Goal: Transaction & Acquisition: Purchase product/service

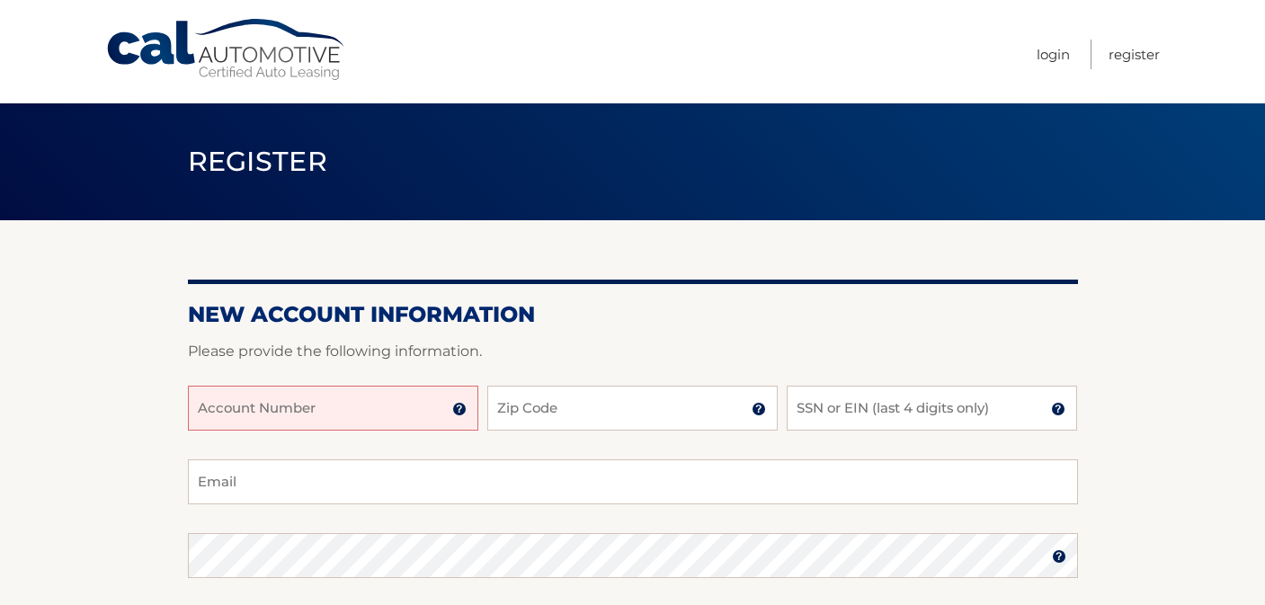
click at [329, 400] on input "Account Number" at bounding box center [333, 408] width 291 height 45
paste input "44455977729"
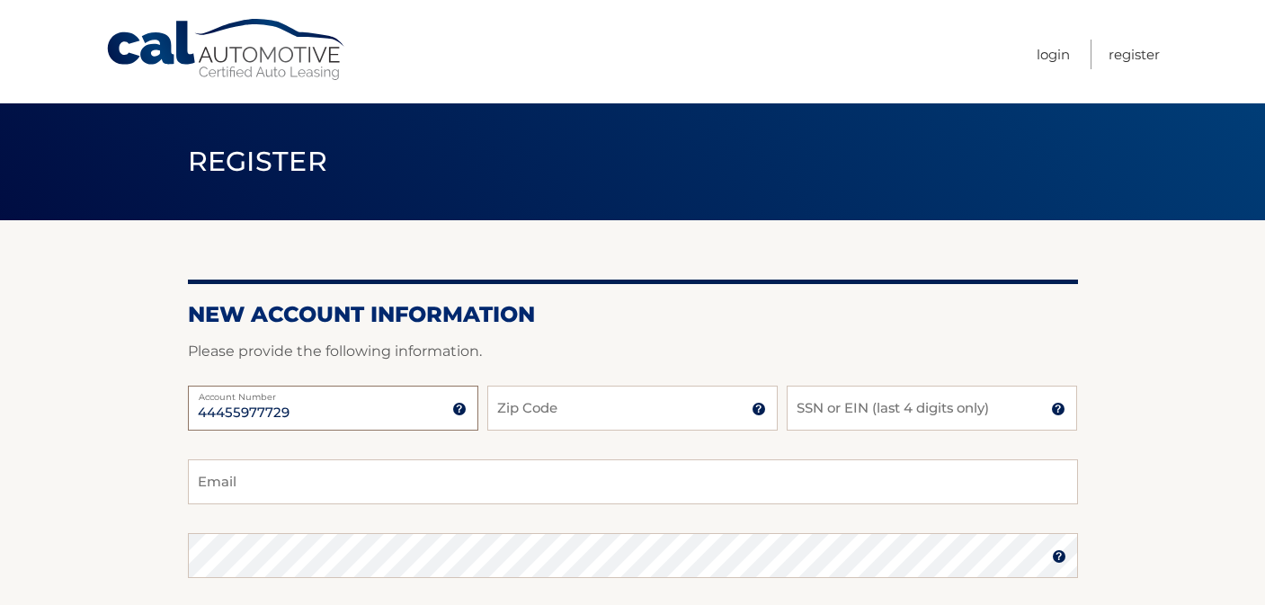
click at [375, 398] on input "44455977729" at bounding box center [333, 408] width 291 height 45
type input "44455977729"
click at [586, 402] on input "Zip Code" at bounding box center [632, 408] width 291 height 45
type input "19083"
click at [914, 414] on input "SSN or EIN (last 4 digits only)" at bounding box center [932, 408] width 291 height 45
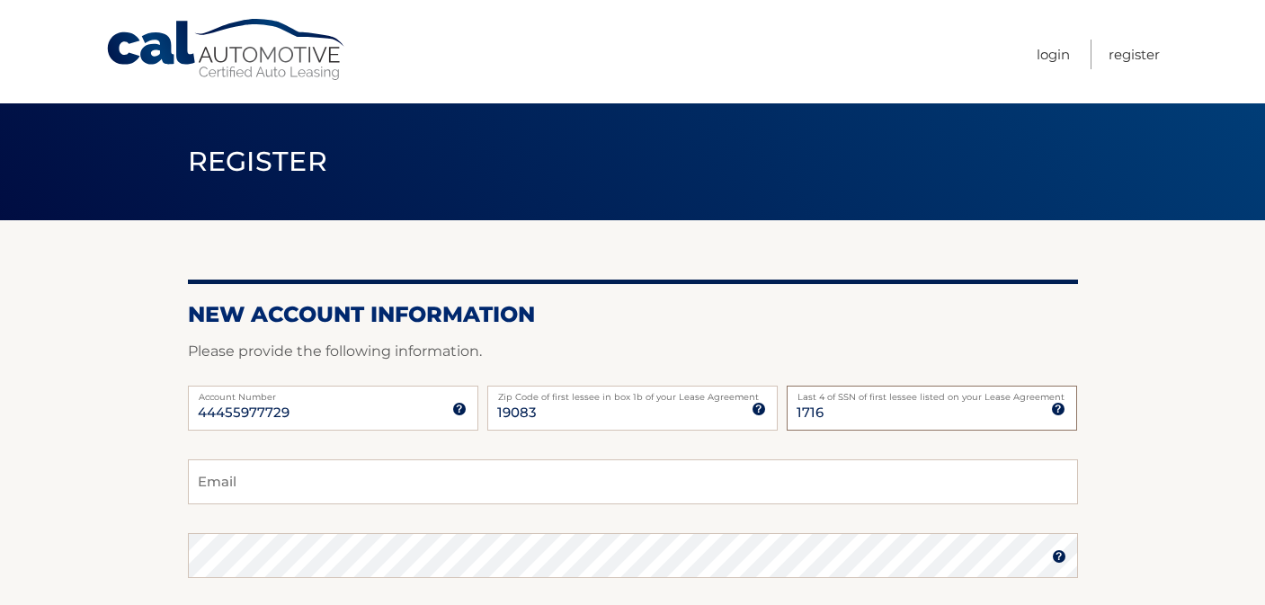
drag, startPoint x: 895, startPoint y: 419, endPoint x: 755, endPoint y: 424, distance: 140.4
click at [755, 424] on div "44455977729 Account Number 11 digit account number provided on your coupon book…" at bounding box center [633, 423] width 890 height 74
type input "1"
type input "7498"
type input "michellefalzone@gmail.com"
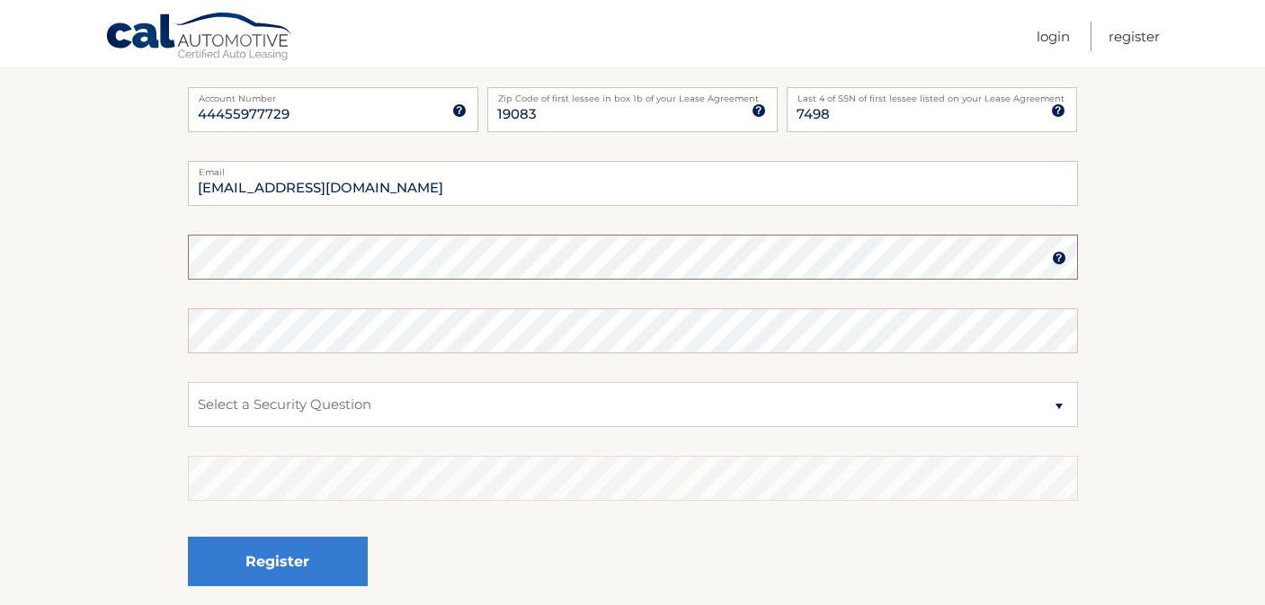
scroll to position [305, 0]
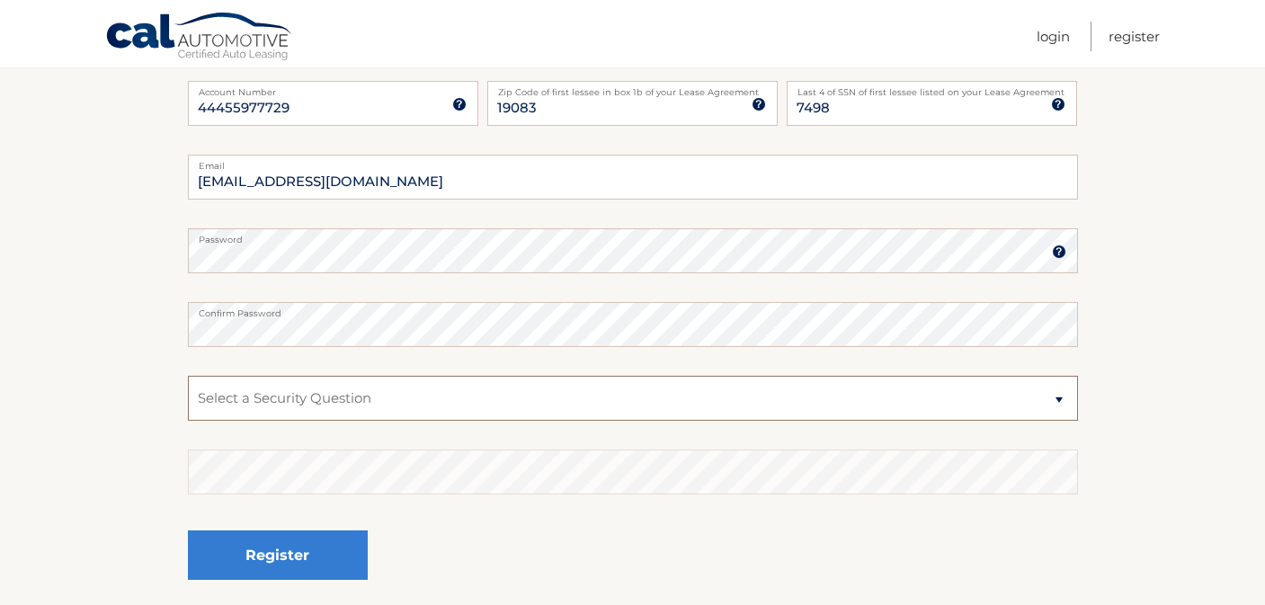
click at [680, 405] on select "Select a Security Question What was the name of your elementary school? What is…" at bounding box center [633, 398] width 890 height 45
click at [188, 376] on select "Select a Security Question What was the name of your elementary school? What is…" at bounding box center [633, 398] width 890 height 45
click at [632, 398] on select "Select a Security Question What was the name of your elementary school? What is…" at bounding box center [633, 398] width 890 height 45
select select "2"
click at [188, 376] on select "Select a Security Question What was the name of your elementary school? What is…" at bounding box center [633, 398] width 890 height 45
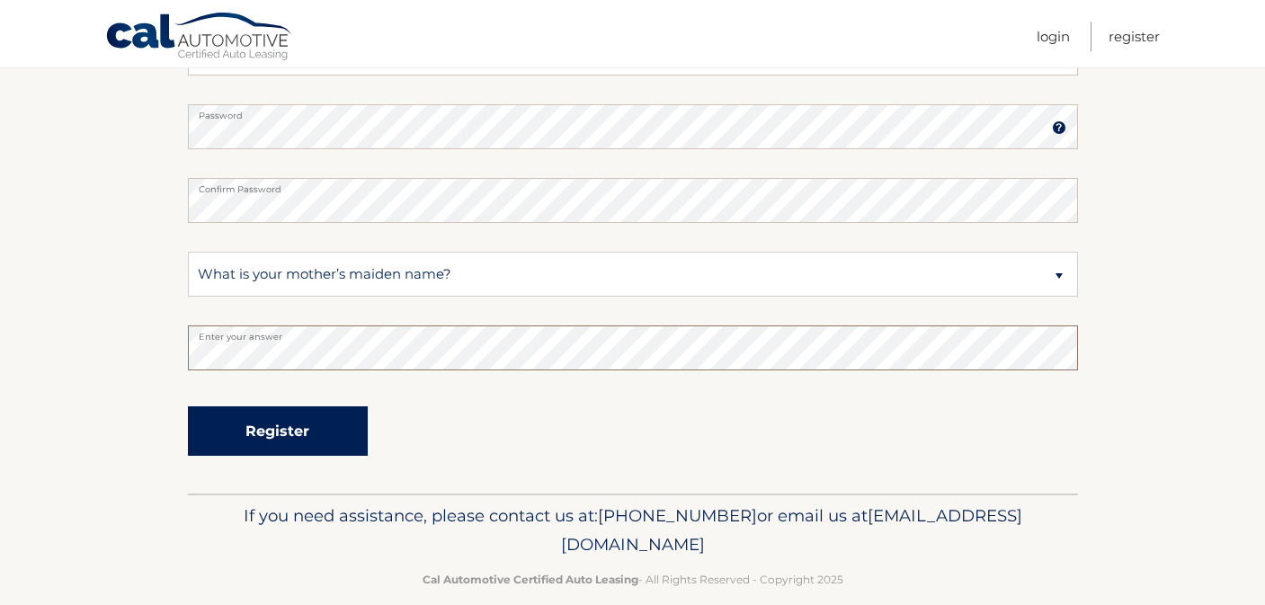
scroll to position [454, 0]
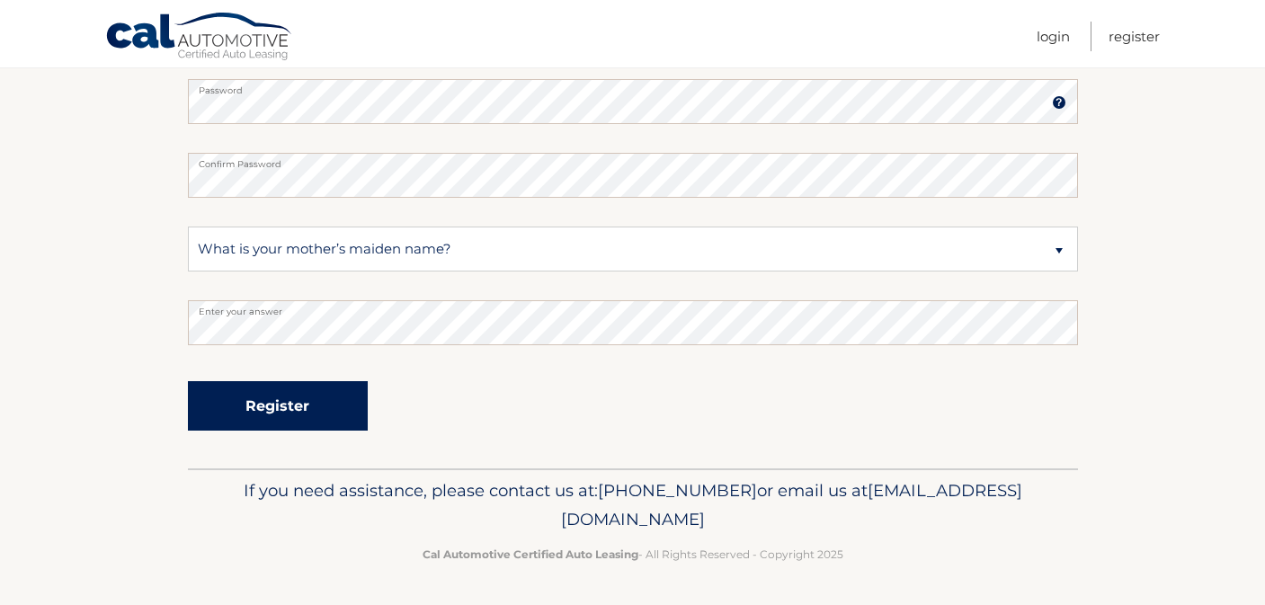
click at [291, 400] on button "Register" at bounding box center [278, 405] width 180 height 49
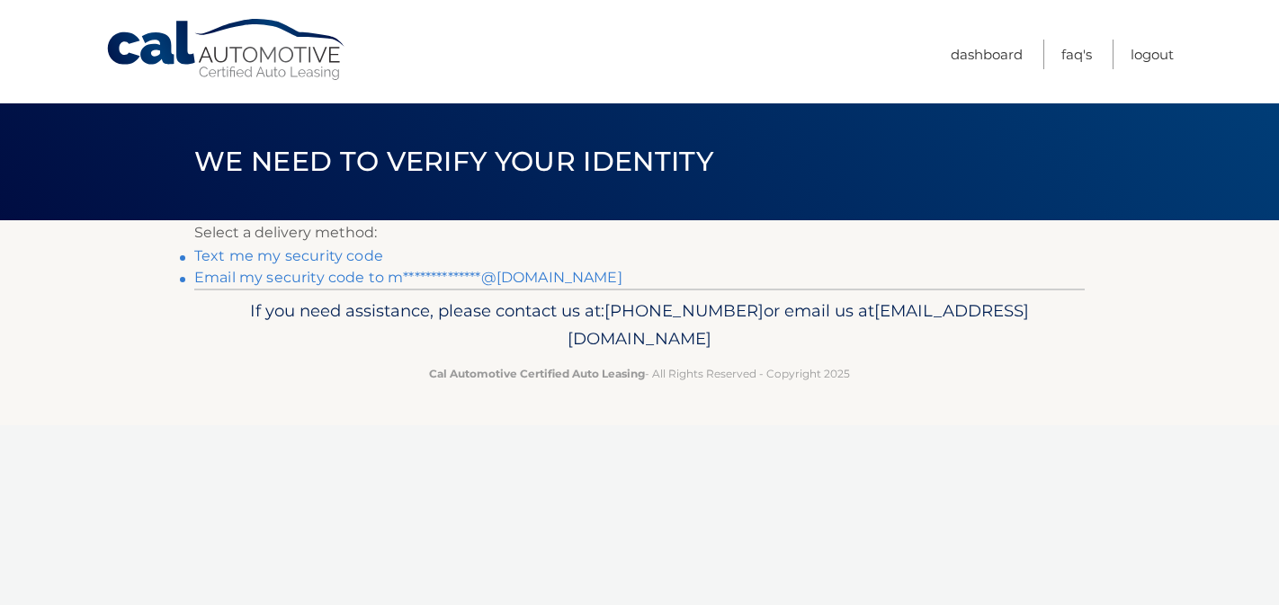
click at [327, 279] on link "**********" at bounding box center [408, 277] width 428 height 17
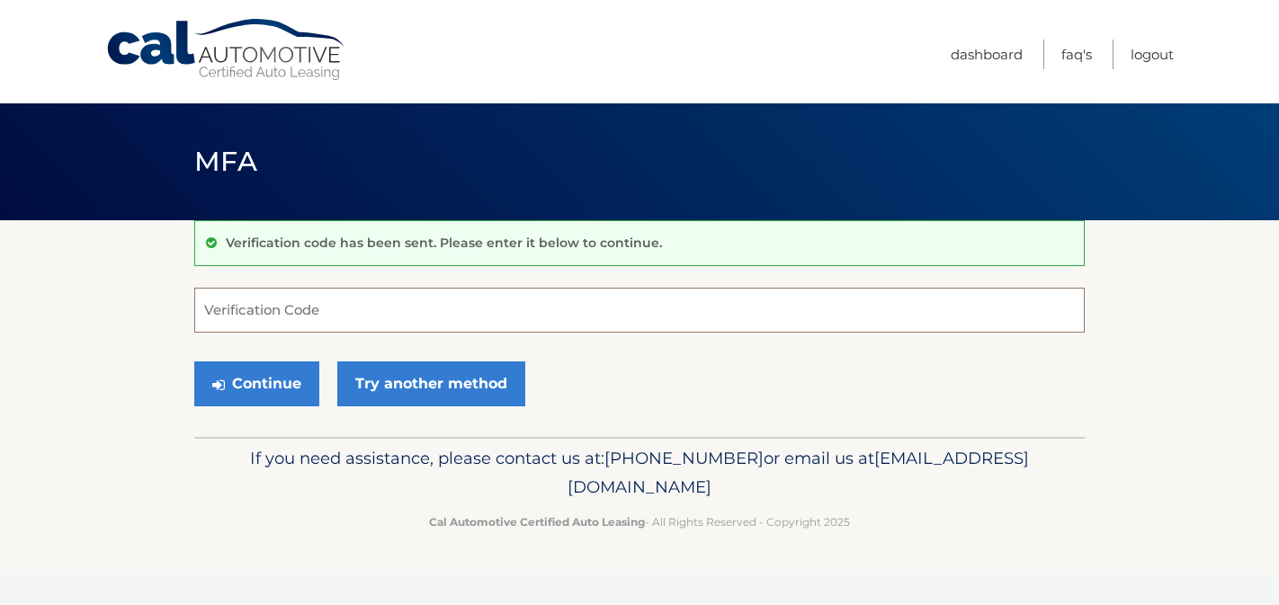
click at [403, 300] on input "Verification Code" at bounding box center [639, 310] width 890 height 45
paste input "185543"
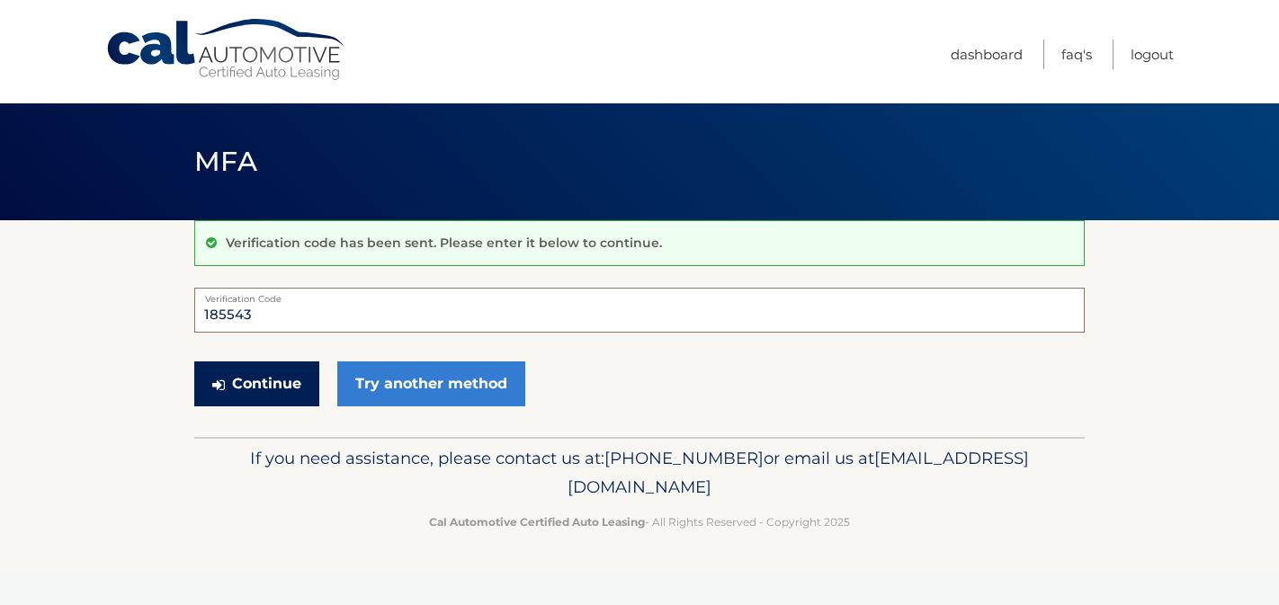
type input "185543"
click at [304, 389] on button "Continue" at bounding box center [256, 384] width 125 height 45
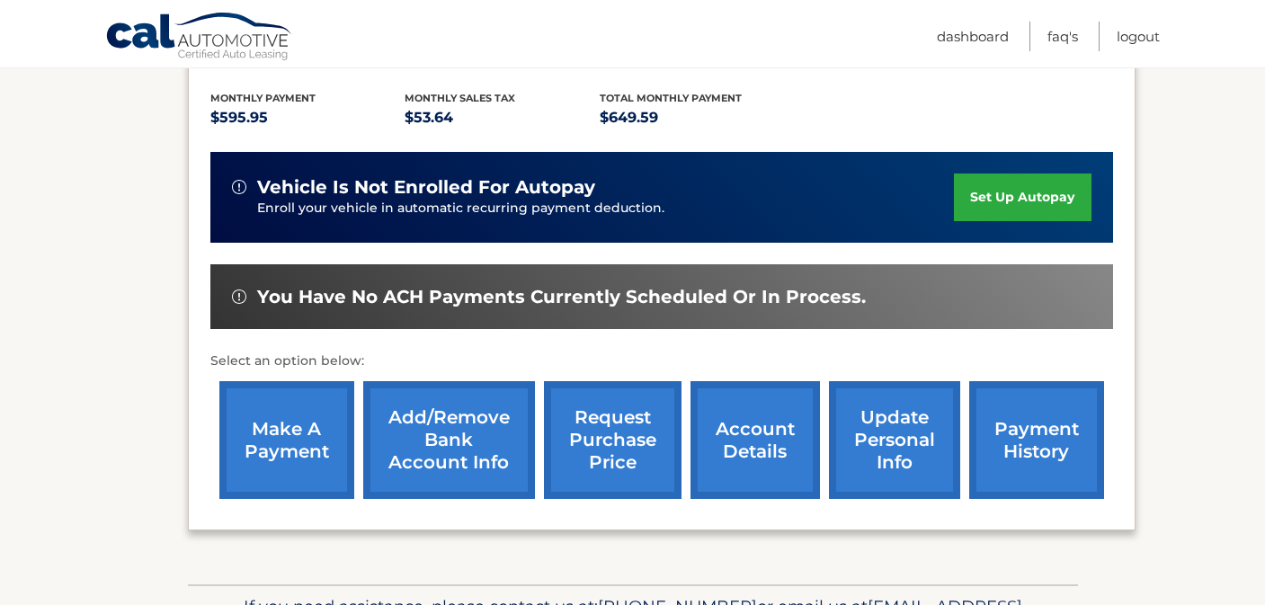
scroll to position [376, 0]
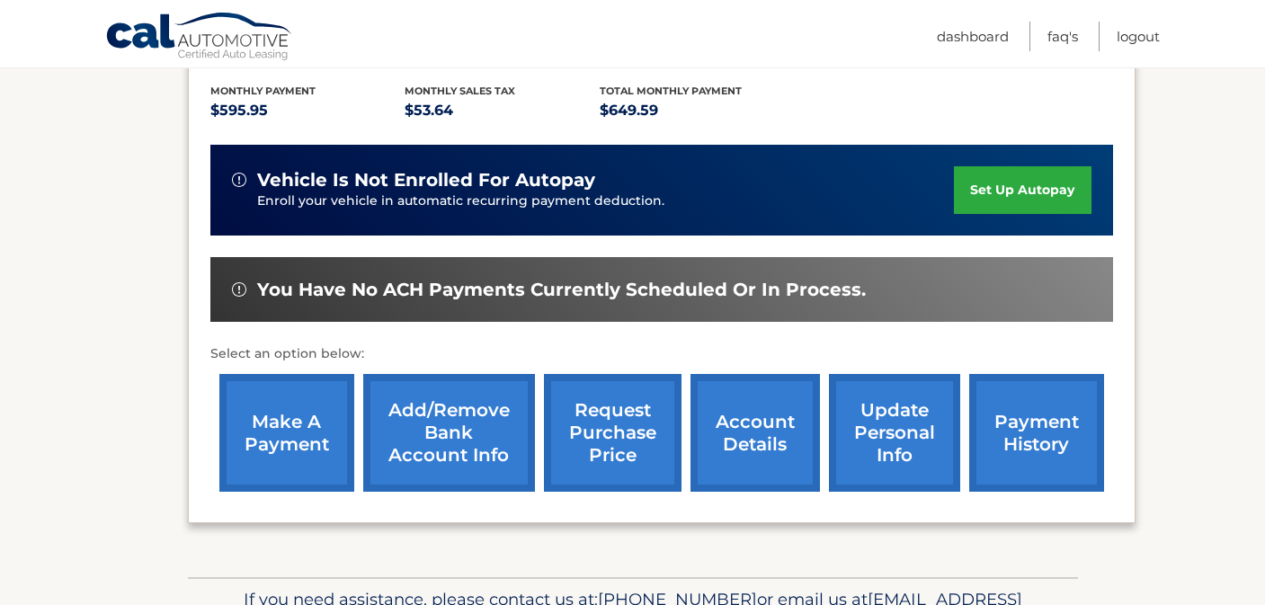
click at [284, 415] on link "make a payment" at bounding box center [286, 433] width 135 height 118
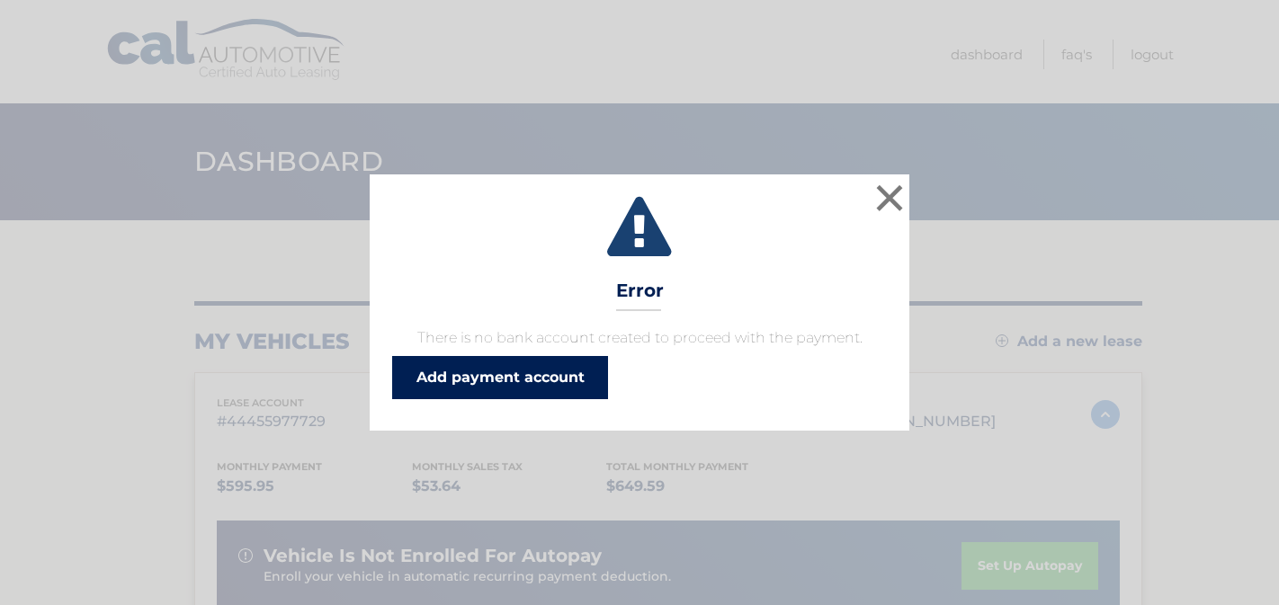
click at [491, 376] on link "Add payment account" at bounding box center [500, 377] width 216 height 43
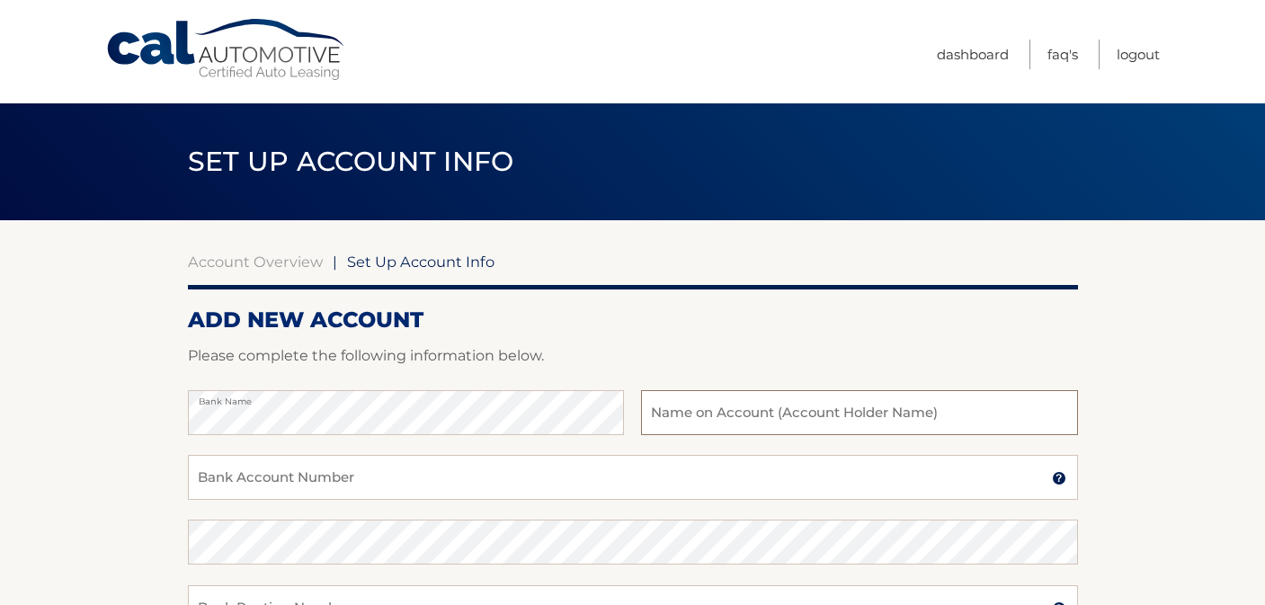
click at [769, 417] on input "text" at bounding box center [859, 412] width 436 height 45
type input "Michelle McMillen"
click at [576, 457] on input "Bank Account Number" at bounding box center [633, 477] width 890 height 45
type input "8604786987"
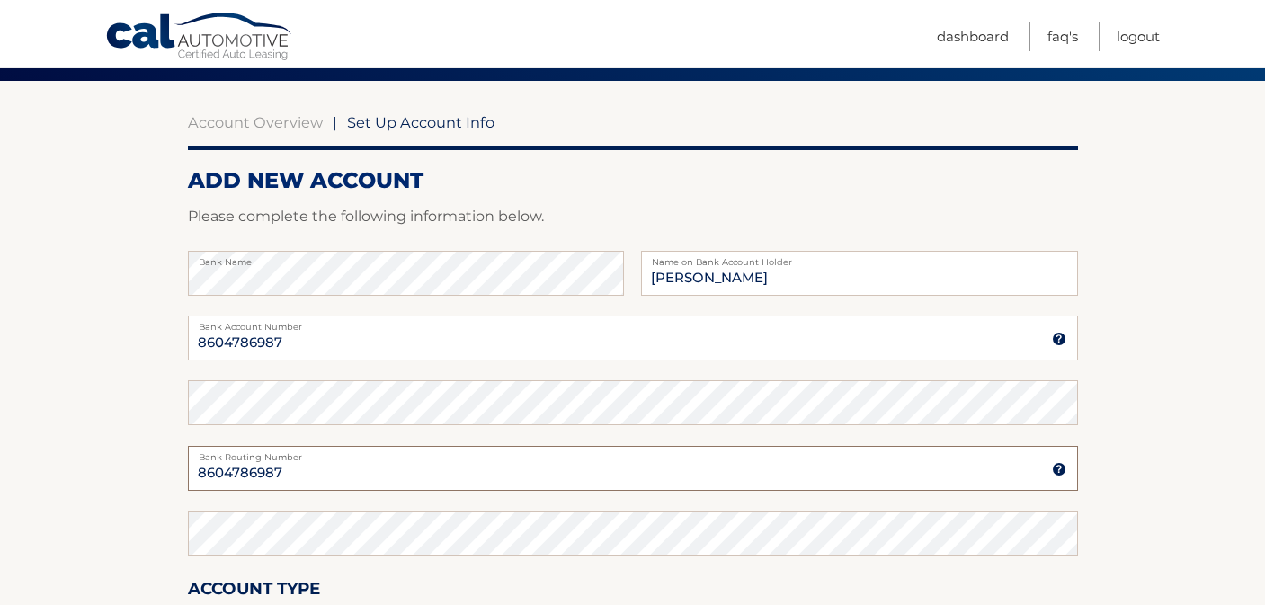
scroll to position [150, 0]
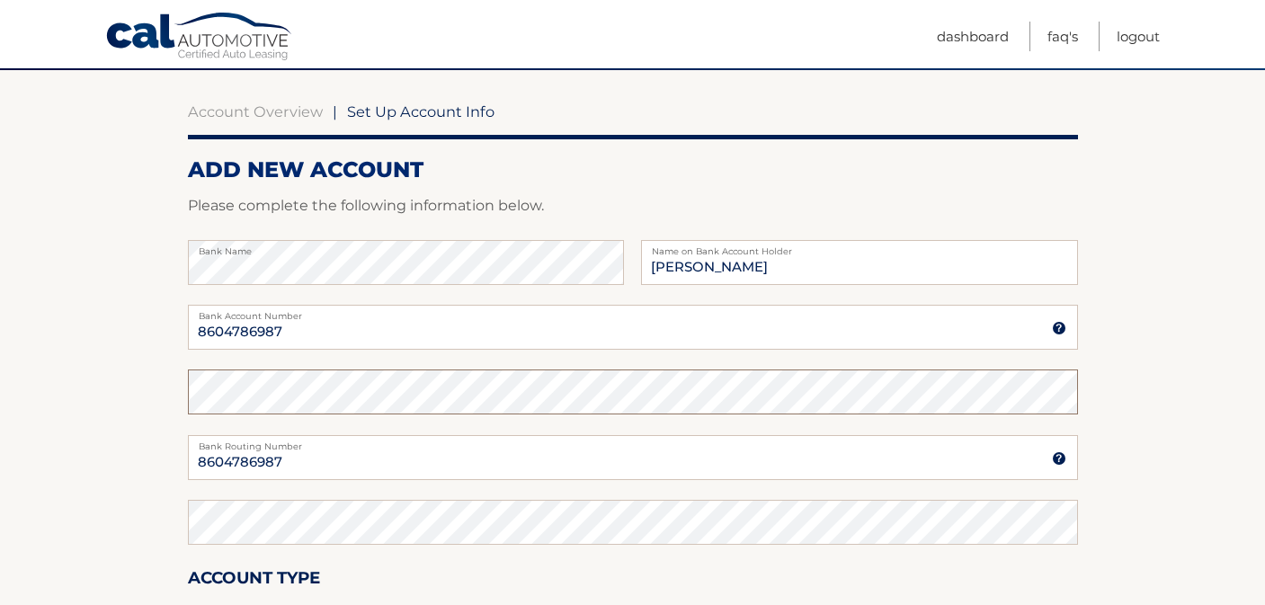
click at [397, 414] on div "Confirm Bank Account Number" at bounding box center [633, 402] width 890 height 65
drag, startPoint x: 305, startPoint y: 454, endPoint x: 161, endPoint y: 459, distance: 144.0
click at [161, 459] on section "Account Overview | Set Up Account Info ADD NEW ACCOUNT Please complete the foll…" at bounding box center [632, 413] width 1265 height 686
click at [248, 460] on input "8604786987" at bounding box center [633, 457] width 890 height 45
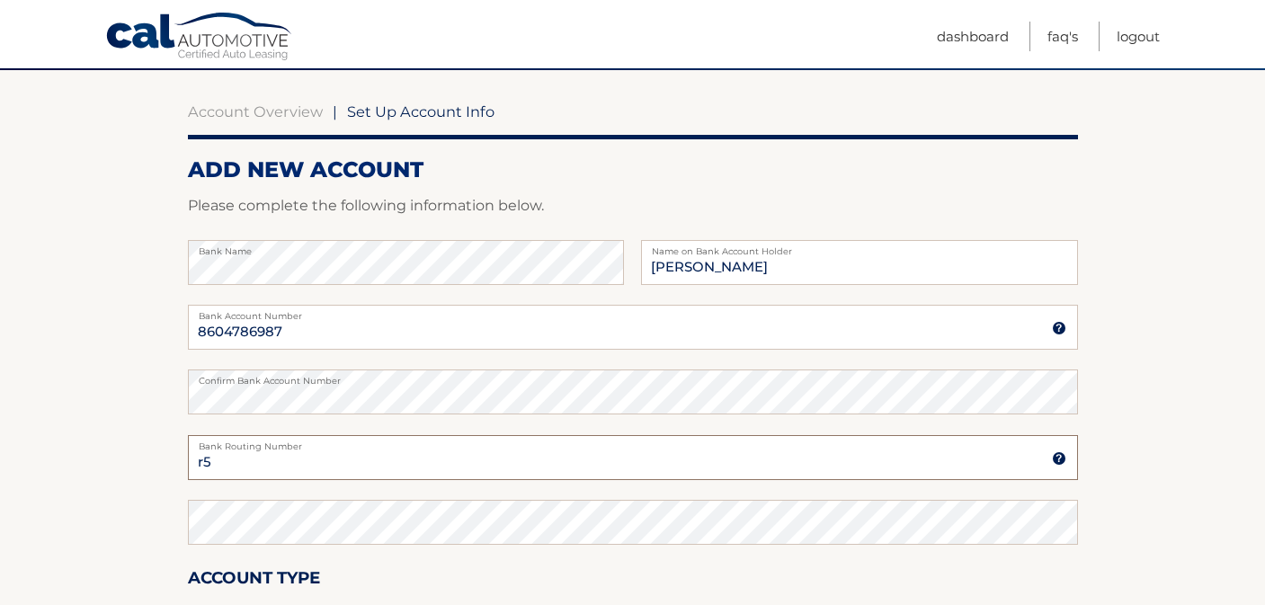
type input "r"
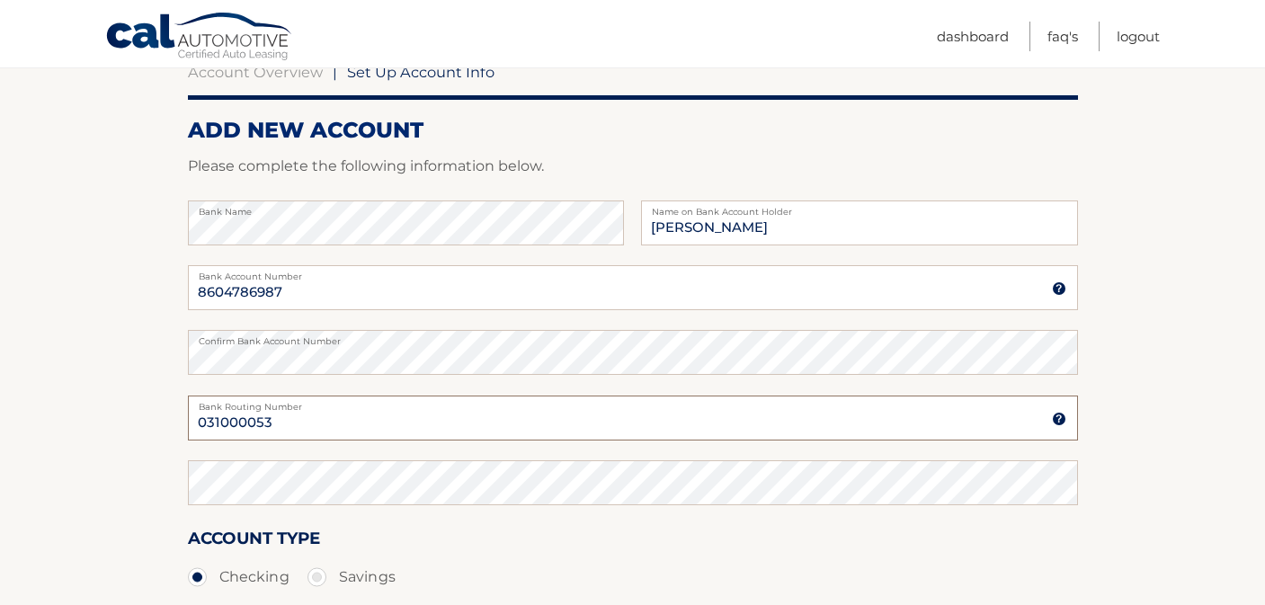
scroll to position [206, 0]
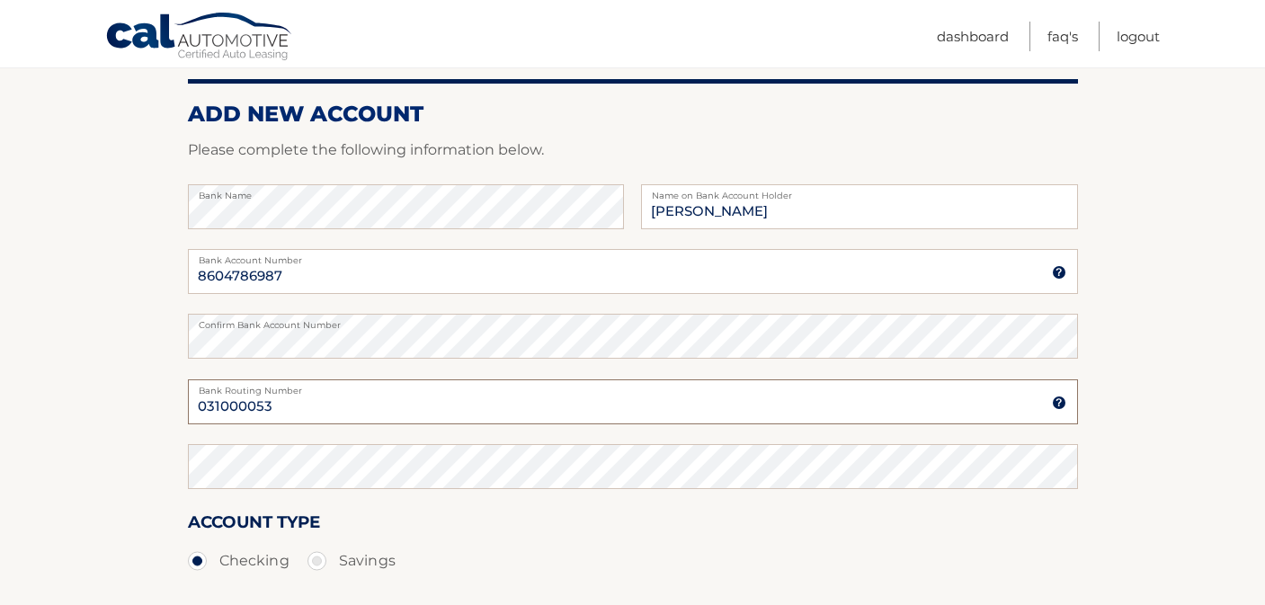
type input "031000053"
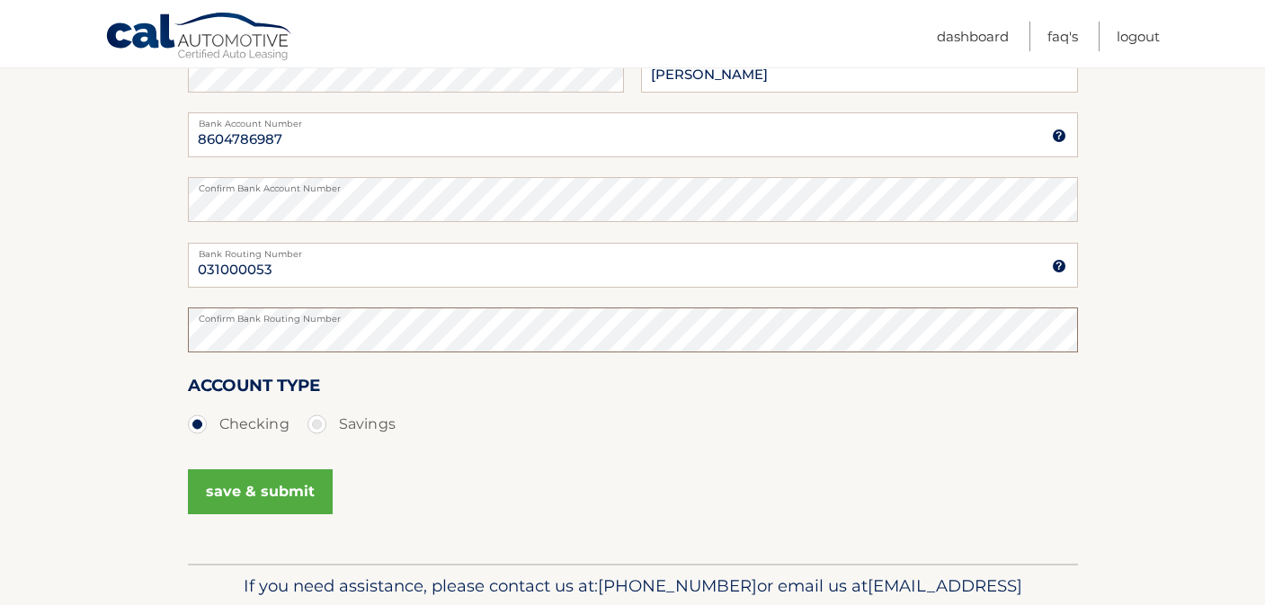
scroll to position [352, 0]
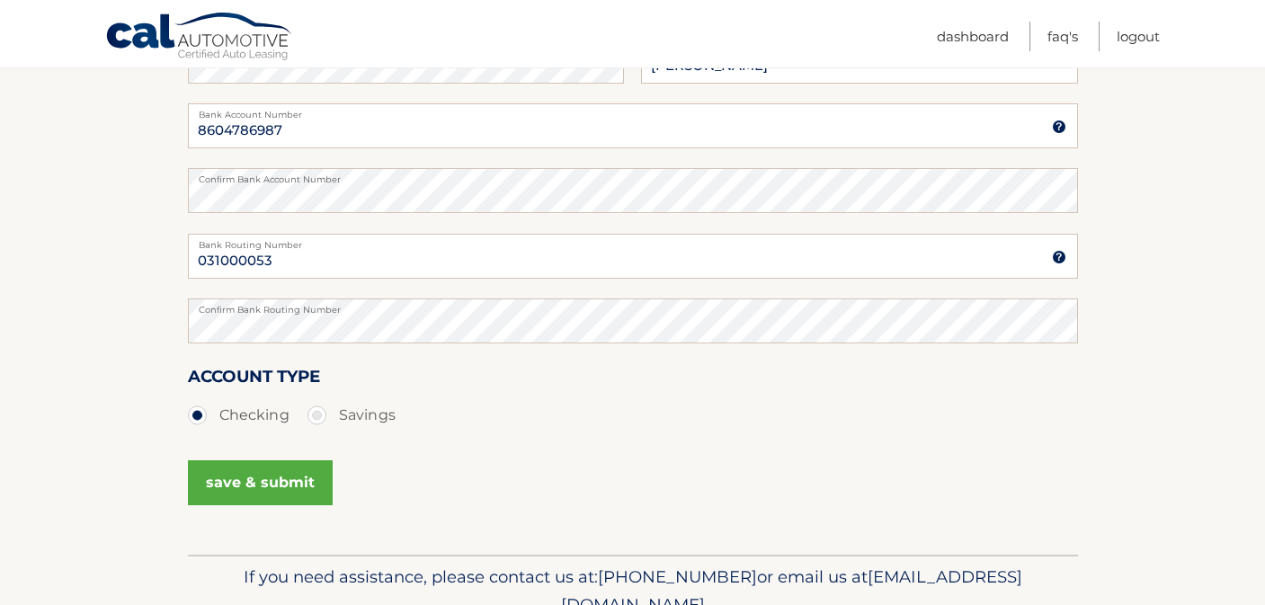
click at [247, 483] on button "save & submit" at bounding box center [260, 482] width 145 height 45
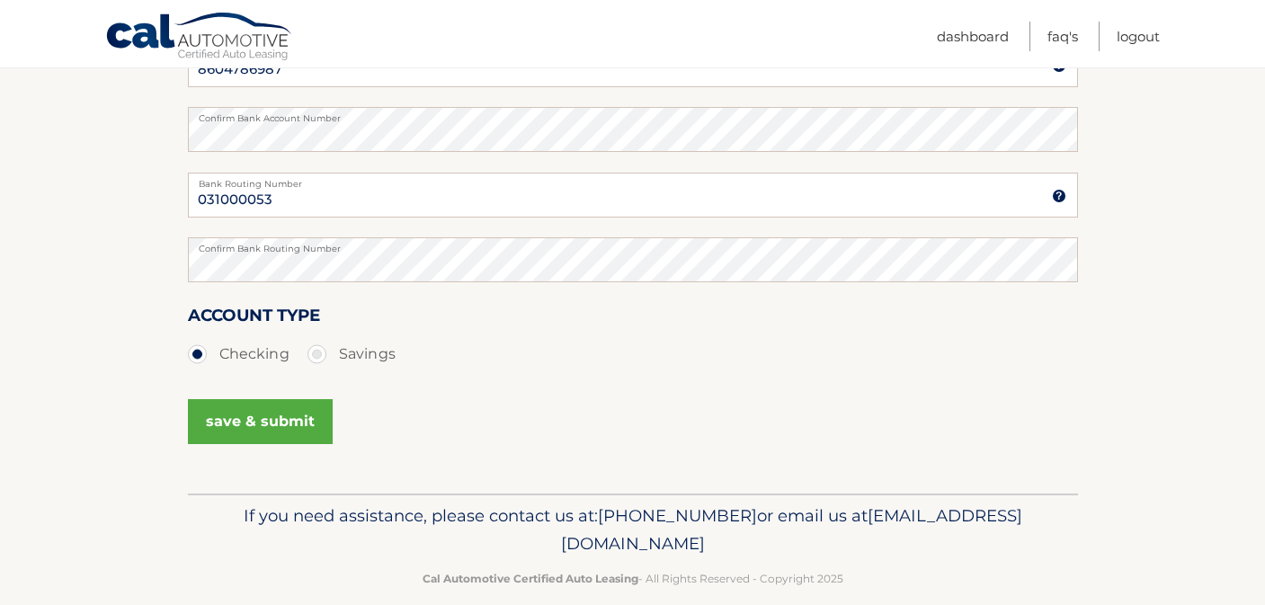
scroll to position [438, 0]
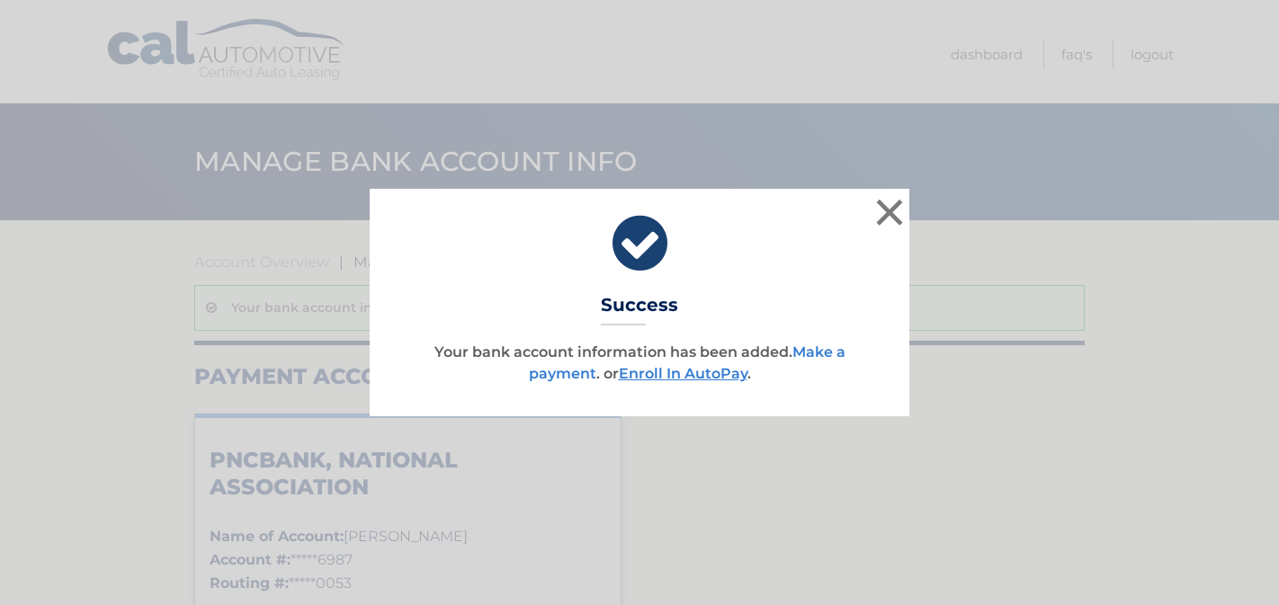
click at [815, 357] on link "Make a payment" at bounding box center [687, 363] width 317 height 39
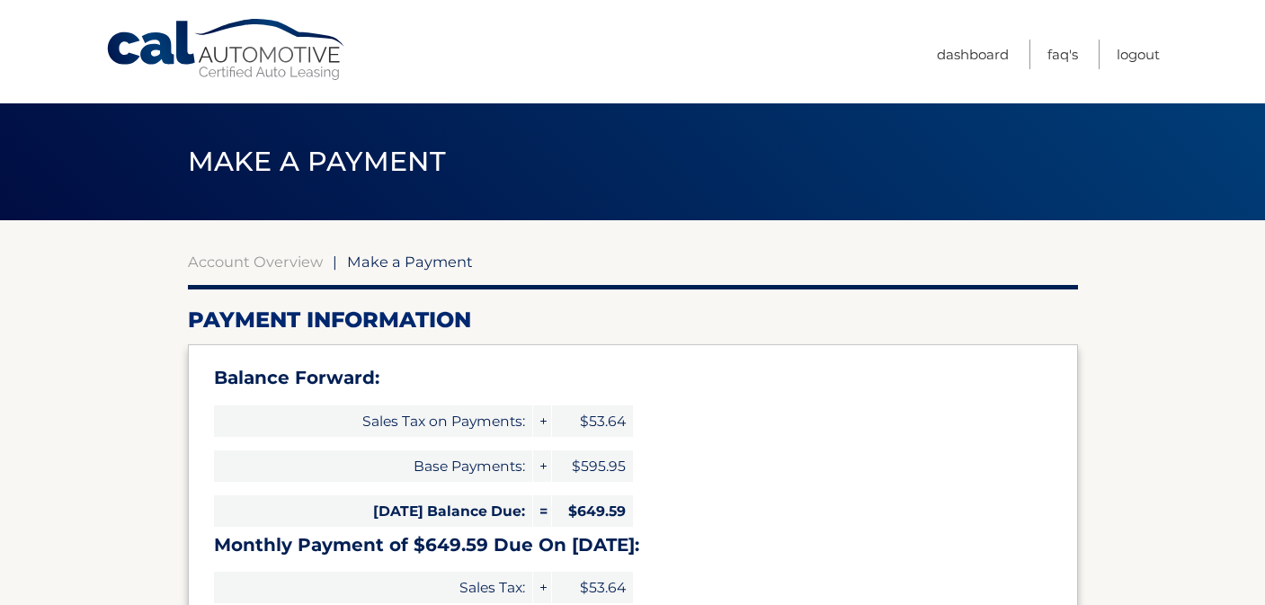
select select "NDc0MDBhMjItNDMwNi00M2IxLTlhOWQtY2E0ZTNhYTFmMjQx"
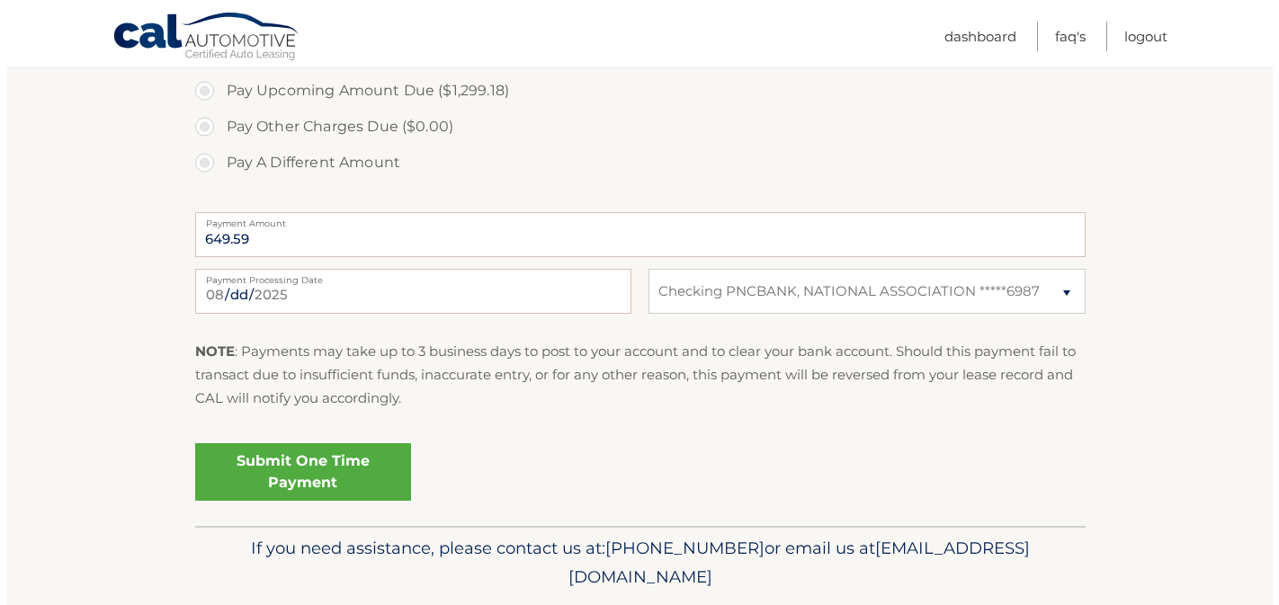
scroll to position [751, 0]
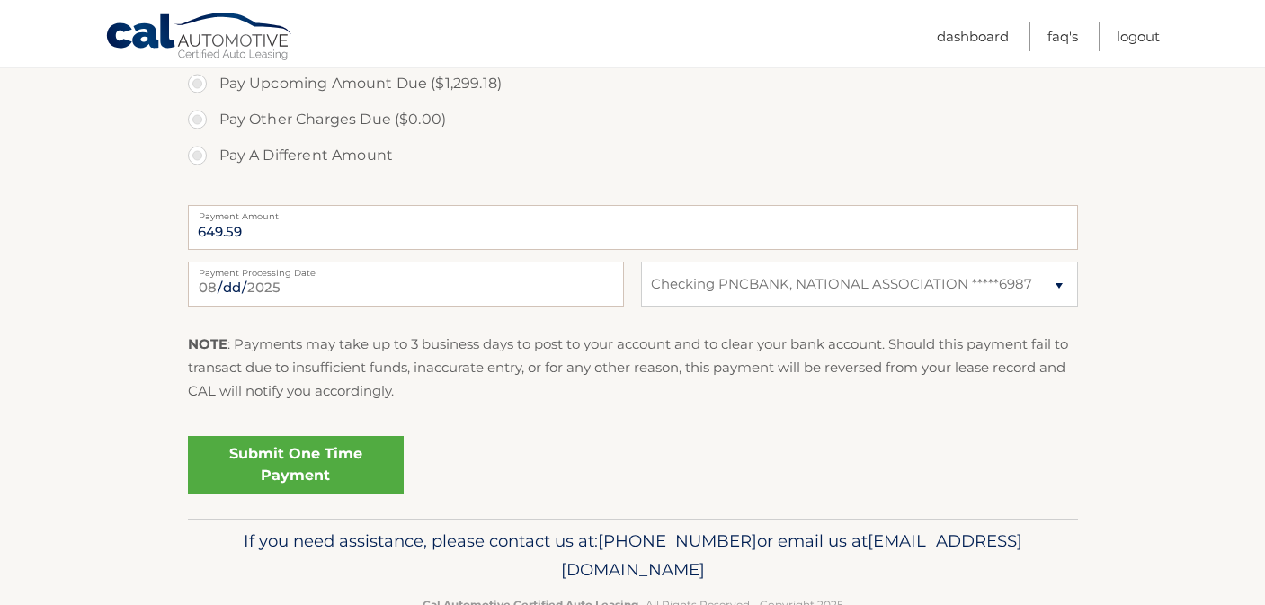
click at [353, 471] on link "Submit One Time Payment" at bounding box center [296, 465] width 216 height 58
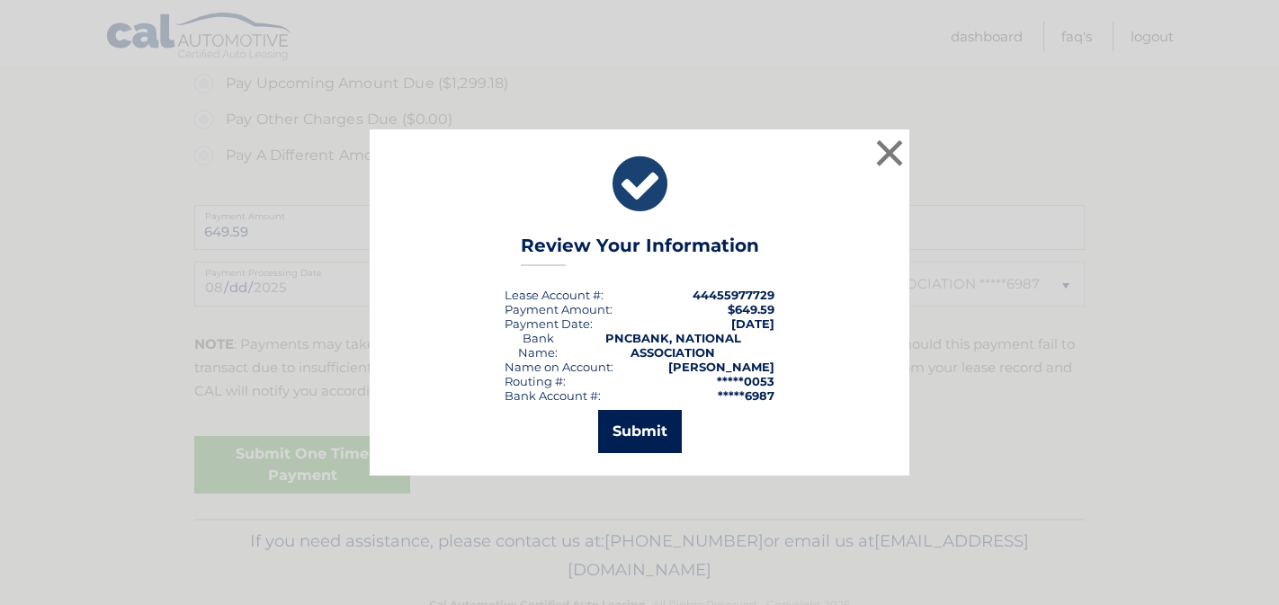
click at [666, 428] on button "Submit" at bounding box center [640, 431] width 84 height 43
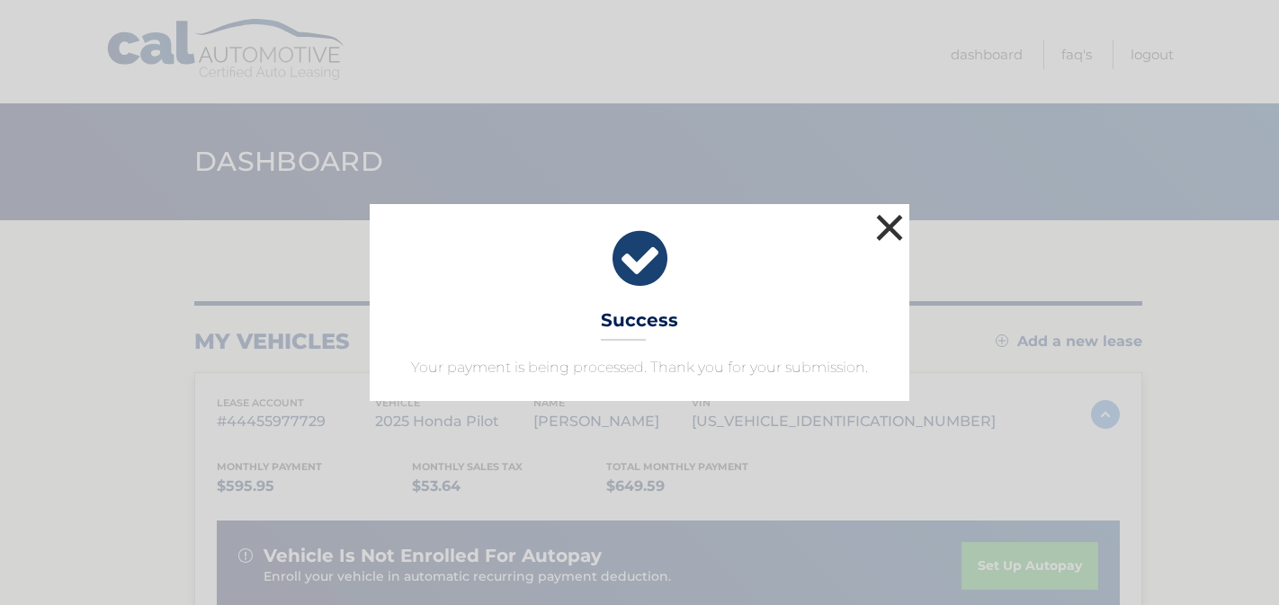
click at [890, 232] on button "×" at bounding box center [890, 228] width 36 height 36
